Goal: Navigation & Orientation: Find specific page/section

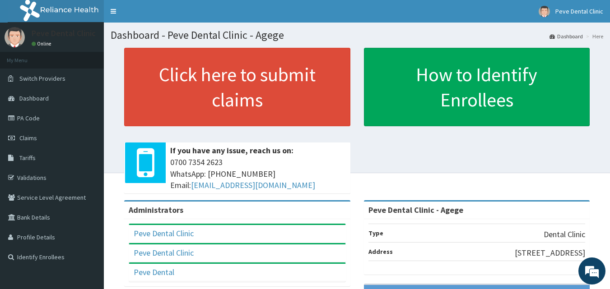
click at [323, 157] on span "0700 7354 2623 WhatsApp: 017001580 Email: hellonigeria@getreliancehealth.com" at bounding box center [258, 174] width 176 height 35
